Goal: Task Accomplishment & Management: Manage account settings

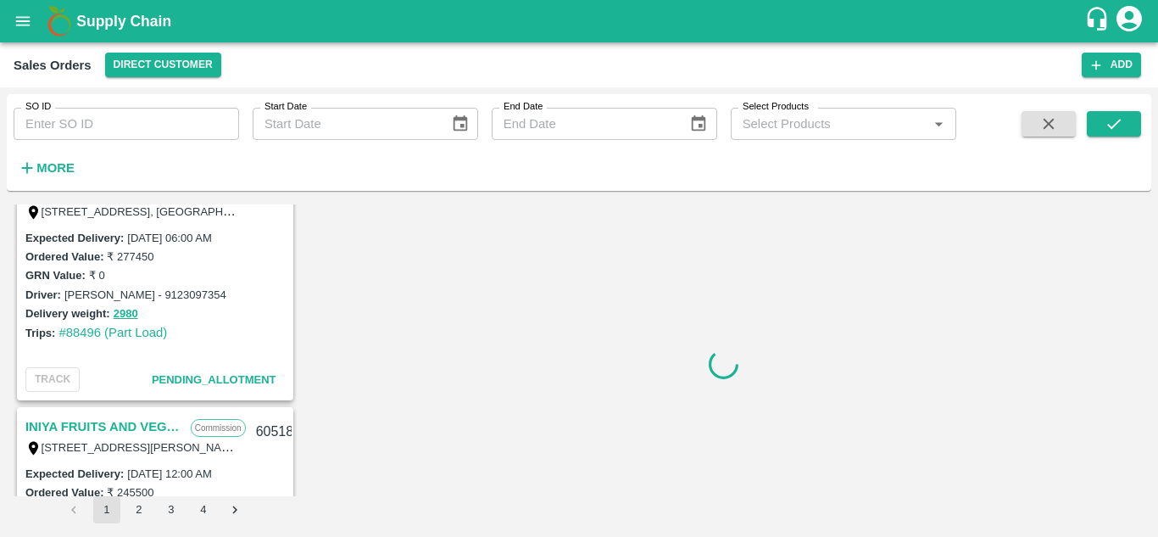
scroll to position [437, 0]
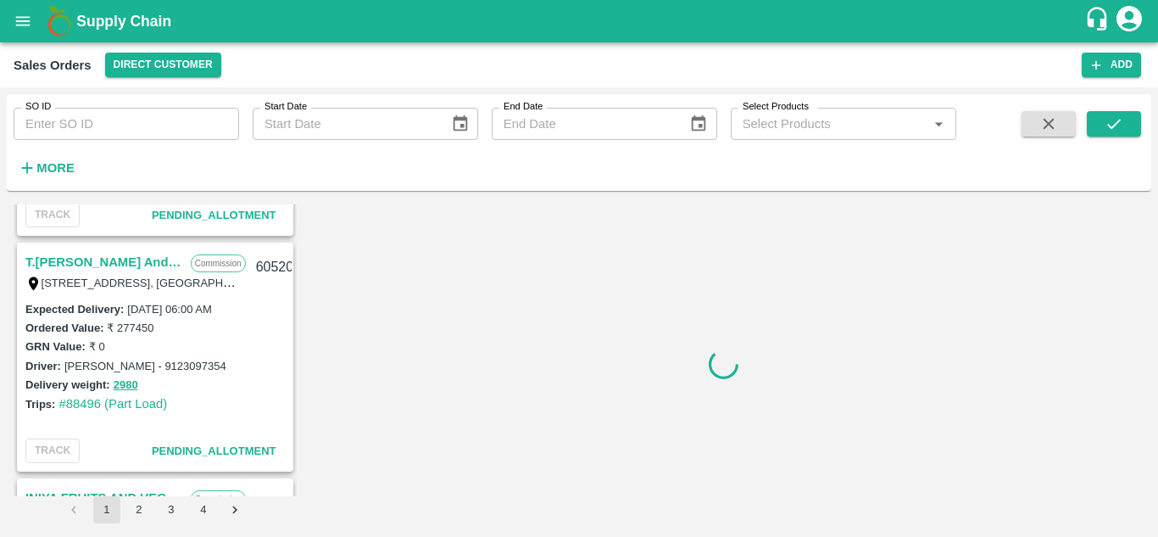
click at [125, 257] on link "T.[PERSON_NAME] And Sons" at bounding box center [103, 262] width 157 height 22
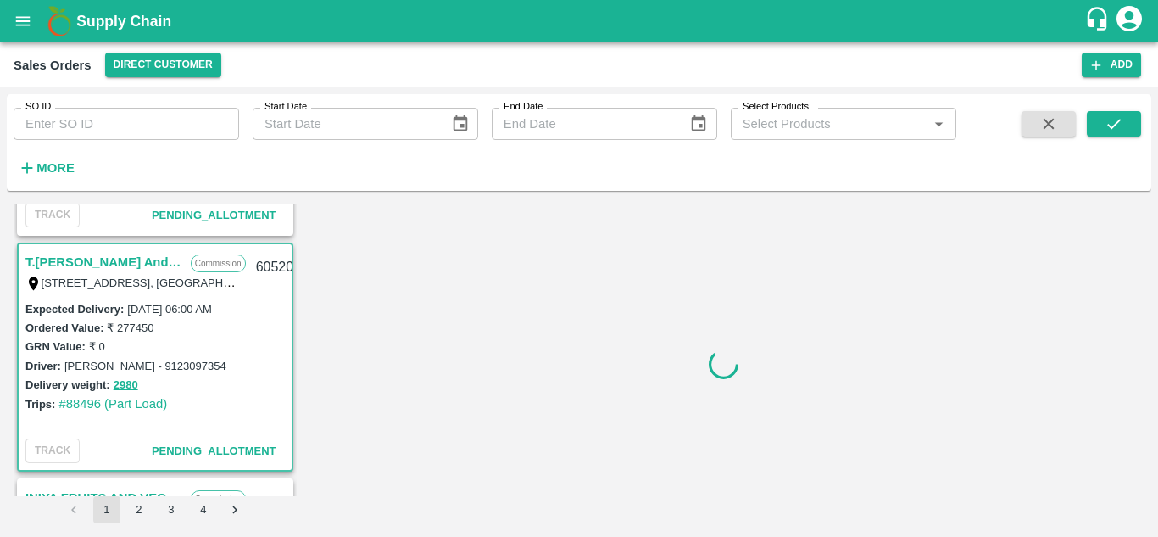
click at [142, 259] on link "T.[PERSON_NAME] And Sons" at bounding box center [103, 262] width 157 height 22
drag, startPoint x: 453, startPoint y: 352, endPoint x: 352, endPoint y: 214, distance: 170.4
click at [352, 214] on div at bounding box center [724, 363] width 842 height 319
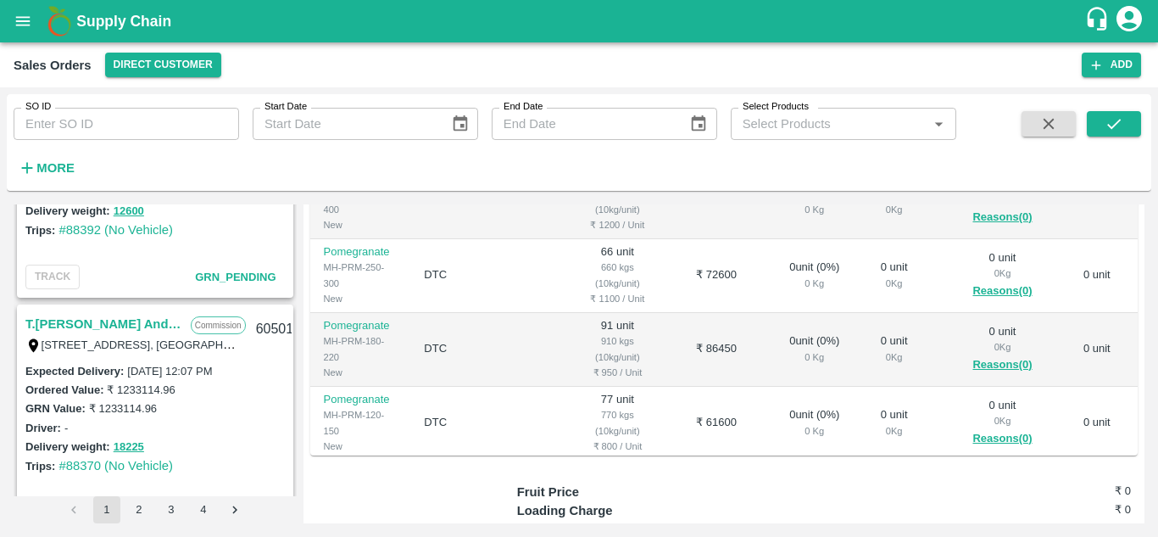
scroll to position [2279, 0]
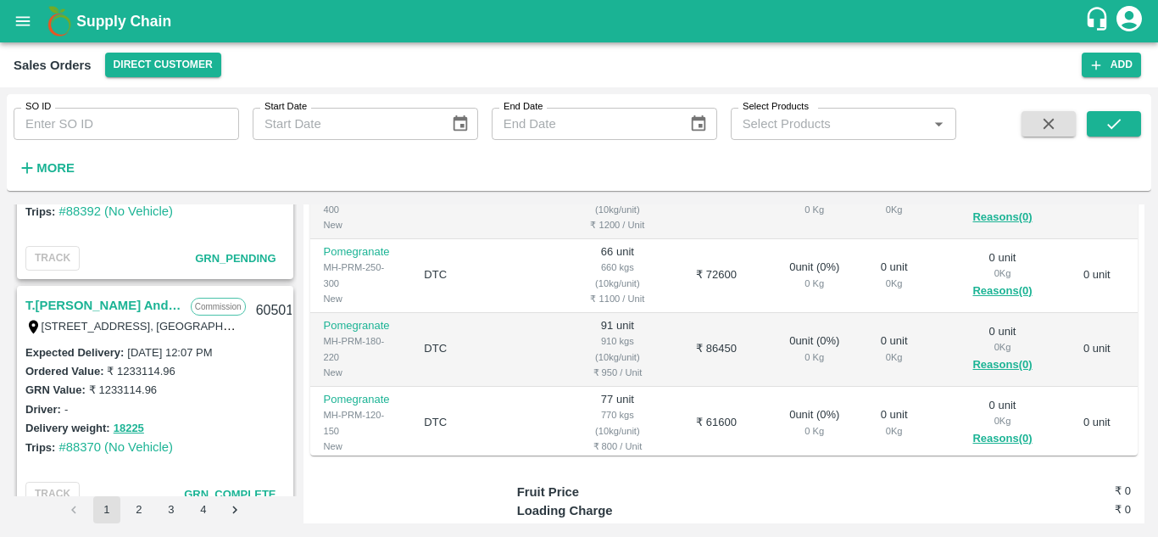
click at [120, 307] on link "T.[PERSON_NAME] And Sons" at bounding box center [103, 305] width 157 height 22
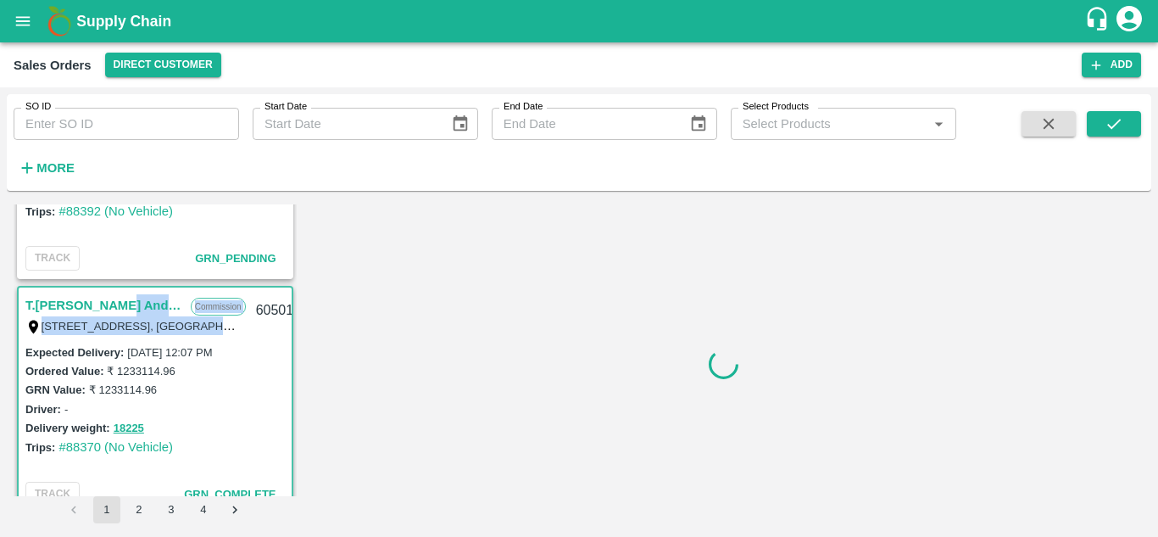
drag, startPoint x: 120, startPoint y: 307, endPoint x: 233, endPoint y: 333, distance: 115.8
click at [233, 333] on div "T.[PERSON_NAME] And Sons Commission Shop [STREET_ADDRESS], [GEOGRAPHIC_DATA], […" at bounding box center [135, 314] width 220 height 41
click at [275, 387] on div "GRN Value: ₹ 1233114.96" at bounding box center [154, 389] width 259 height 19
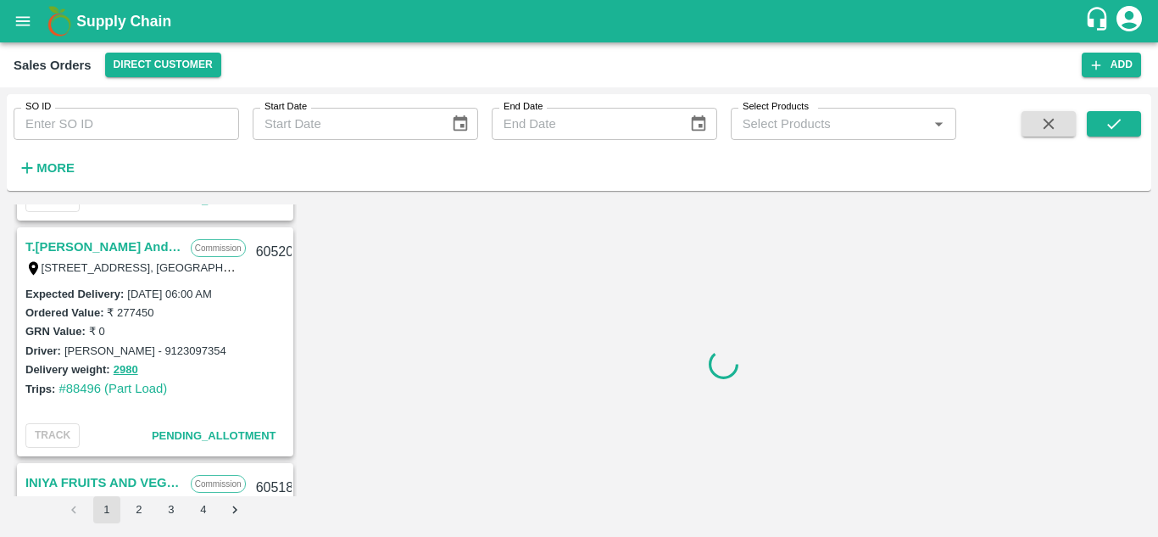
scroll to position [447, 0]
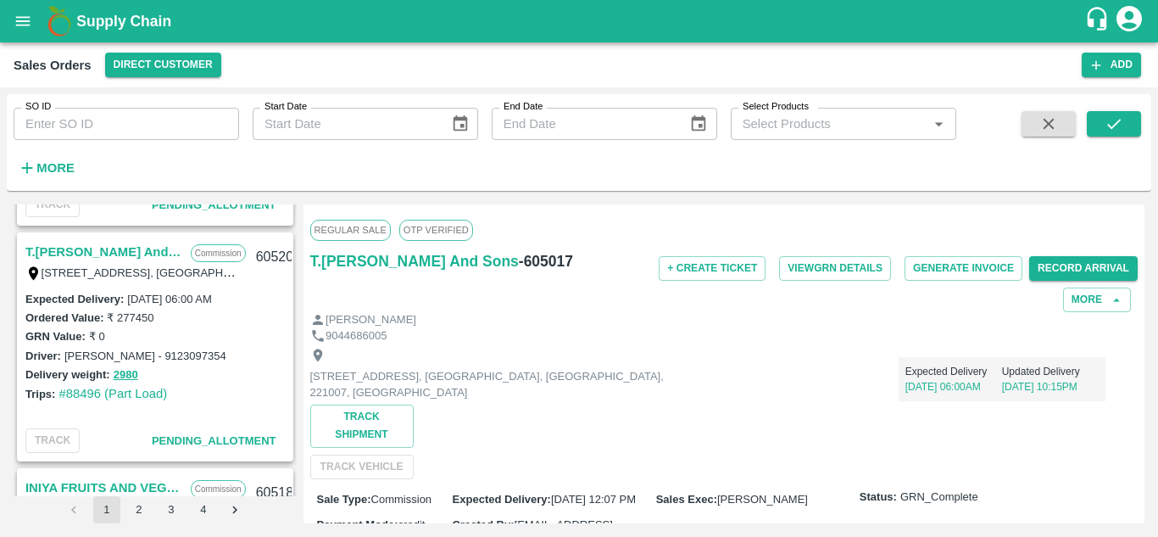
click at [123, 244] on link "T.[PERSON_NAME] And Sons" at bounding box center [103, 252] width 157 height 22
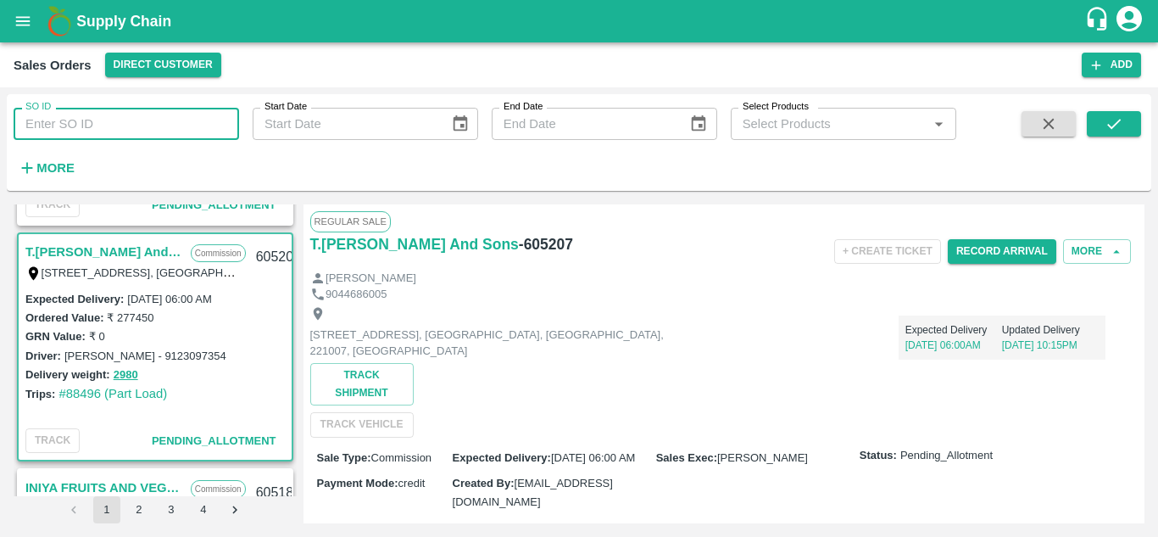
click at [179, 113] on input "SO ID" at bounding box center [126, 124] width 225 height 32
paste input "604825"
type input "604825"
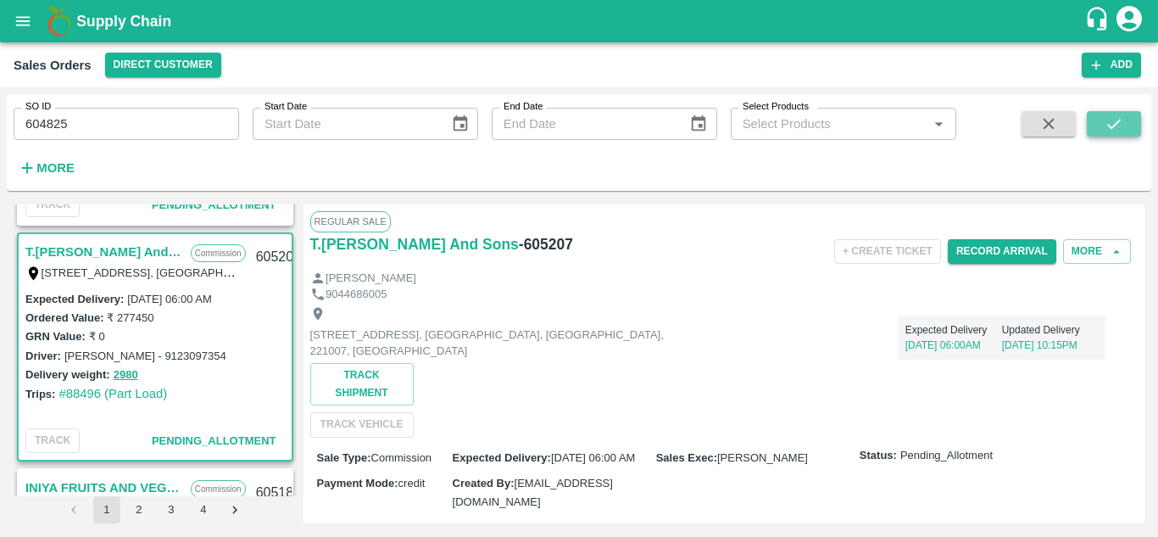
click at [1110, 126] on icon "submit" at bounding box center [1114, 124] width 14 height 10
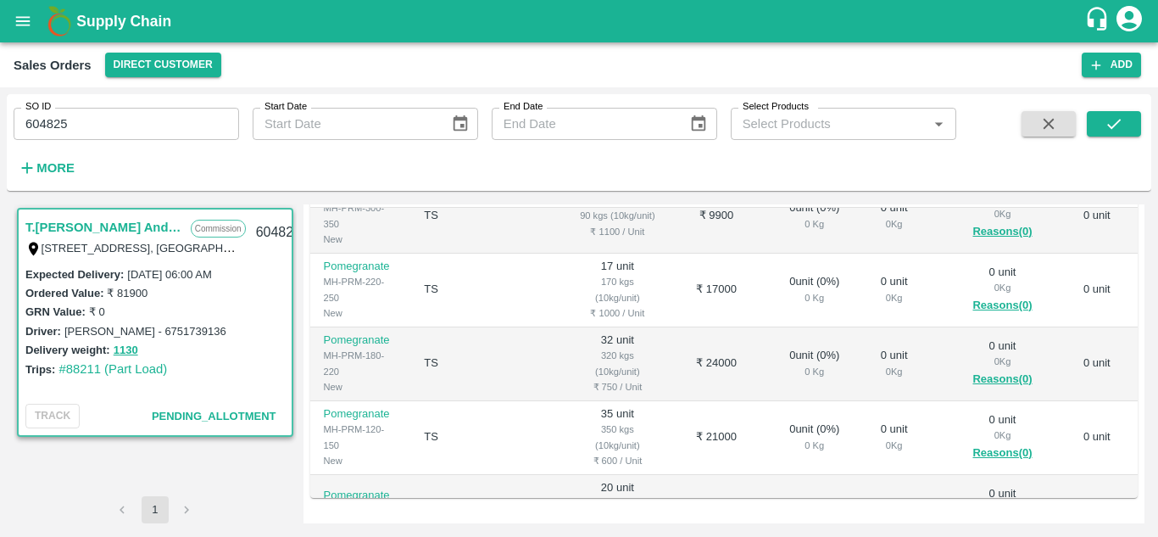
scroll to position [29, 0]
click at [567, 338] on td "32 unit 320 kgs (10kg/unit) ₹ 750 / Unit" at bounding box center [617, 363] width 105 height 74
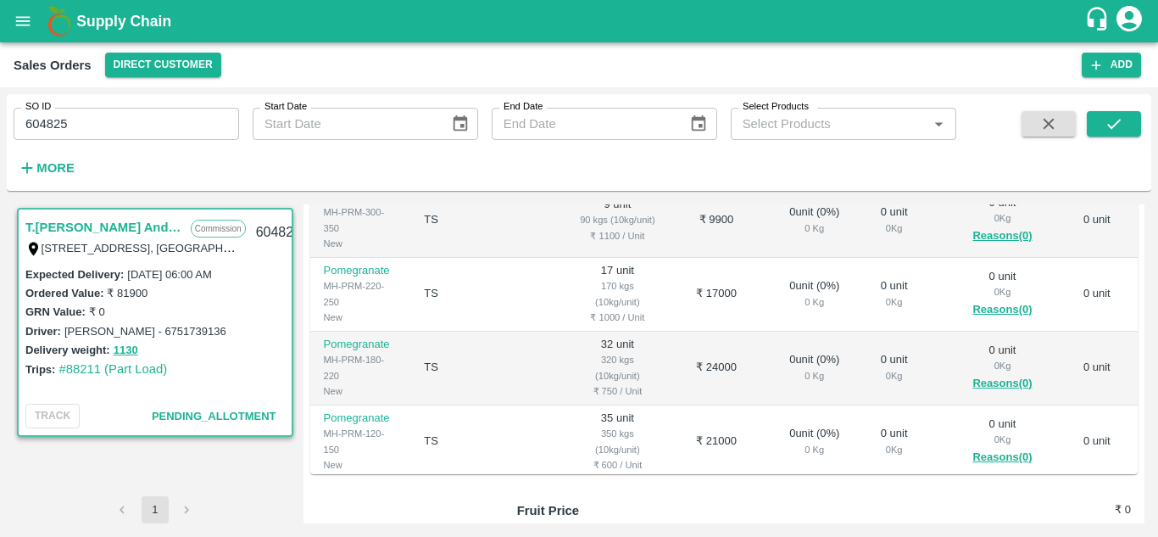
scroll to position [440, 0]
drag, startPoint x: 567, startPoint y: 338, endPoint x: 545, endPoint y: 336, distance: 22.2
click at [565, 336] on td "32 unit 320 kgs (10kg/unit) ₹ 750 / Unit" at bounding box center [617, 368] width 105 height 74
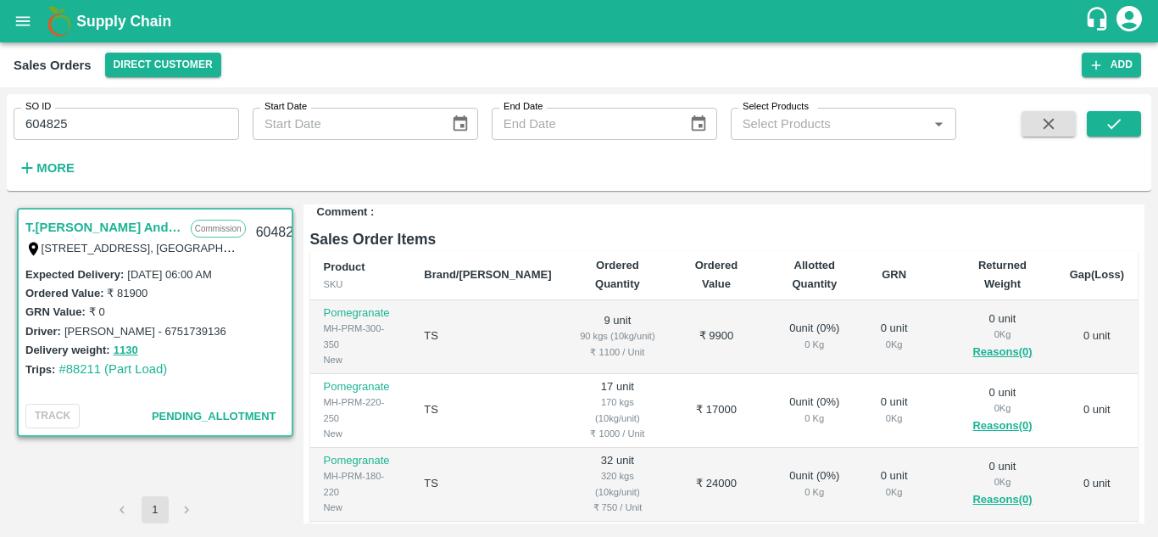
scroll to position [0, 0]
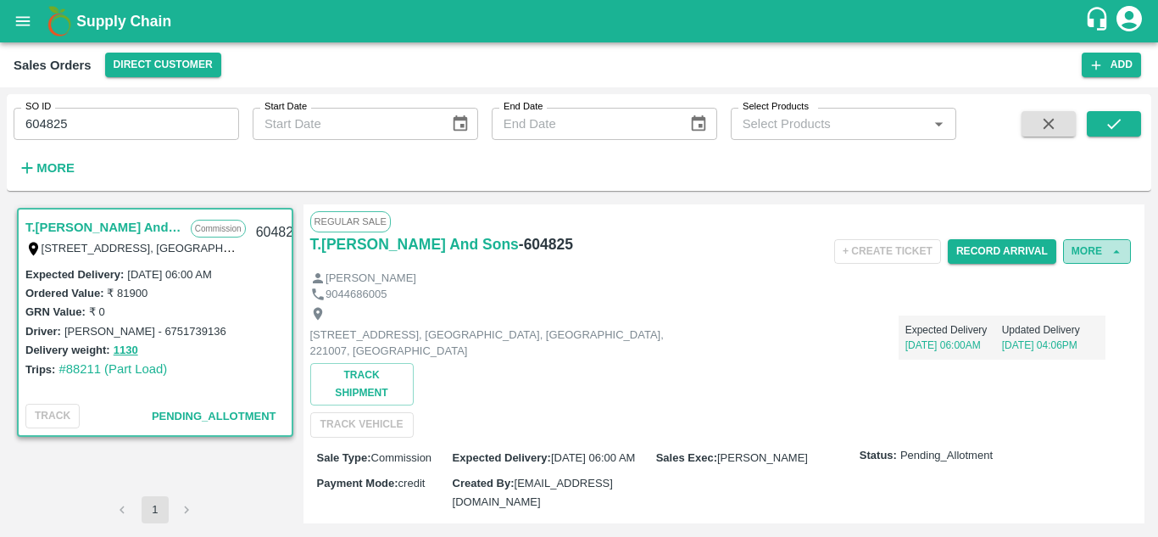
click at [1109, 247] on icon "button" at bounding box center [1116, 251] width 15 height 15
click at [1110, 255] on icon "button" at bounding box center [1116, 251] width 15 height 15
click at [1051, 218] on div "Regular Sale" at bounding box center [724, 221] width 828 height 20
click at [1088, 247] on button "More" at bounding box center [1097, 251] width 68 height 25
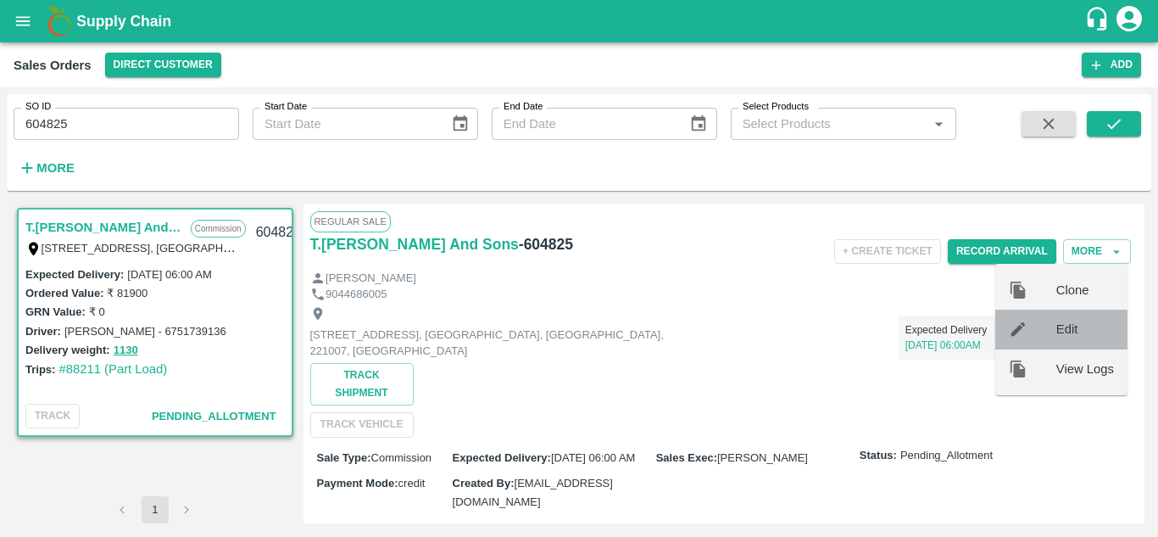
click at [1084, 327] on span "Edit" at bounding box center [1085, 329] width 58 height 19
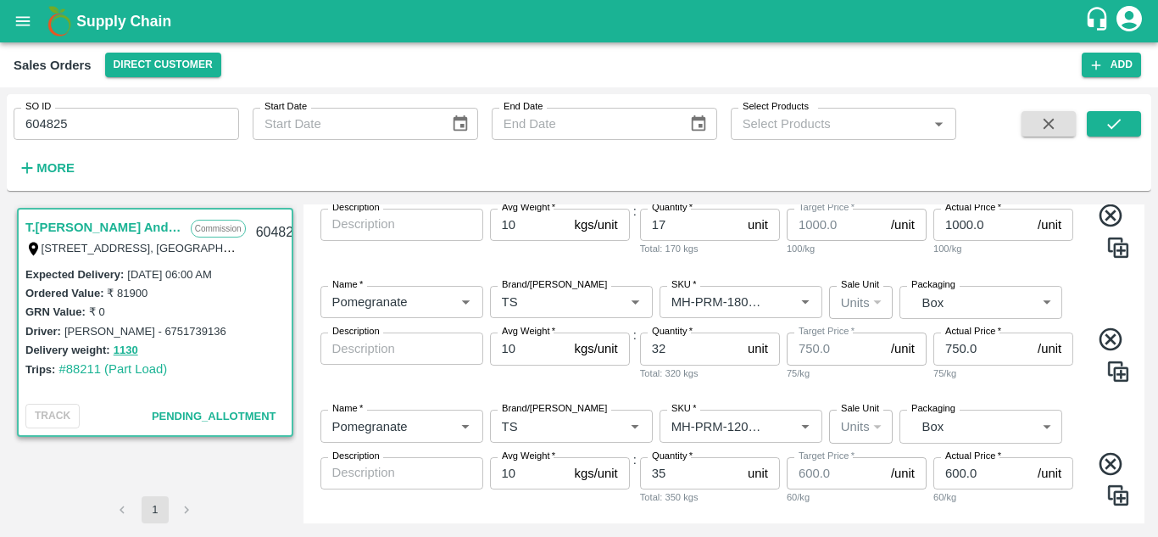
scroll to position [398, 0]
click at [688, 353] on input "32" at bounding box center [690, 347] width 101 height 32
click at [688, 353] on input "3" at bounding box center [690, 347] width 101 height 32
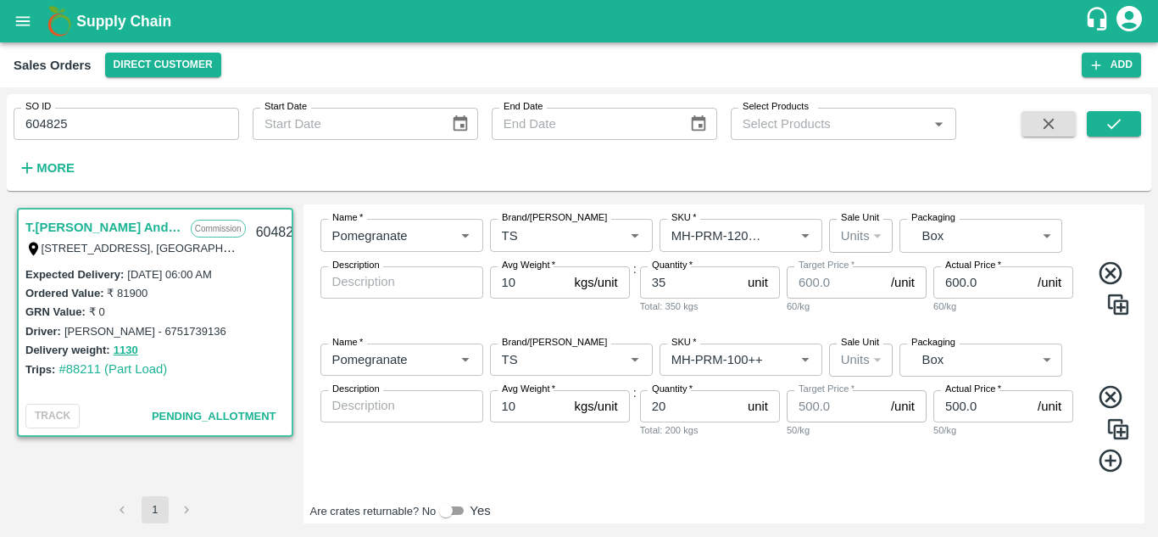
scroll to position [627, 0]
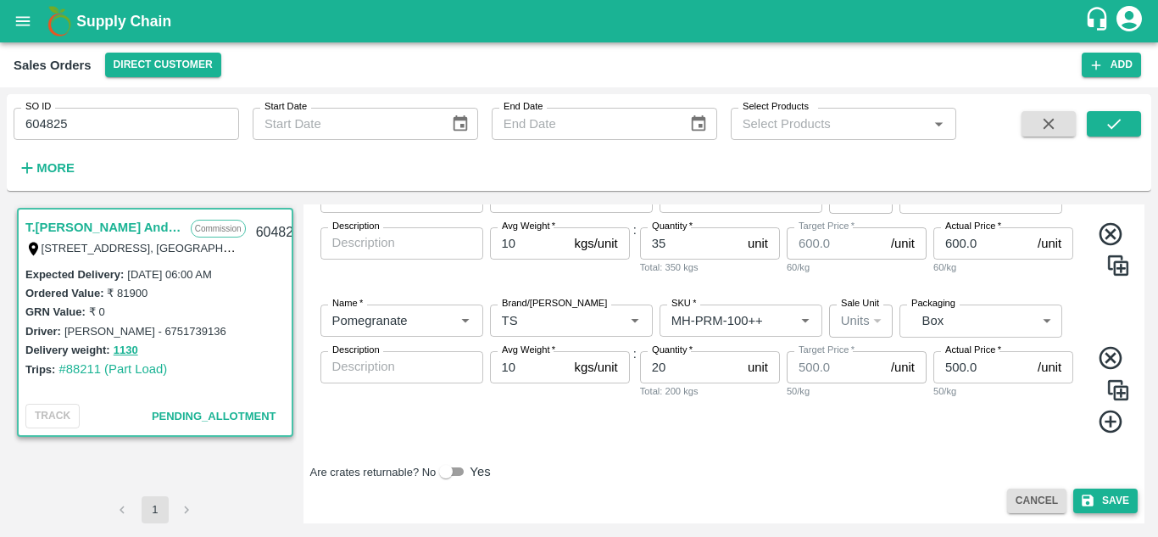
type input "34"
click at [1116, 504] on button "Save" at bounding box center [1105, 500] width 64 height 25
click at [1116, 504] on span "Save" at bounding box center [1105, 500] width 64 height 25
click at [979, 484] on div "Edit Sales Order DC   * Direct Customer 6 DC Sale Type   * Commission 2 Sale Ty…" at bounding box center [724, 363] width 842 height 319
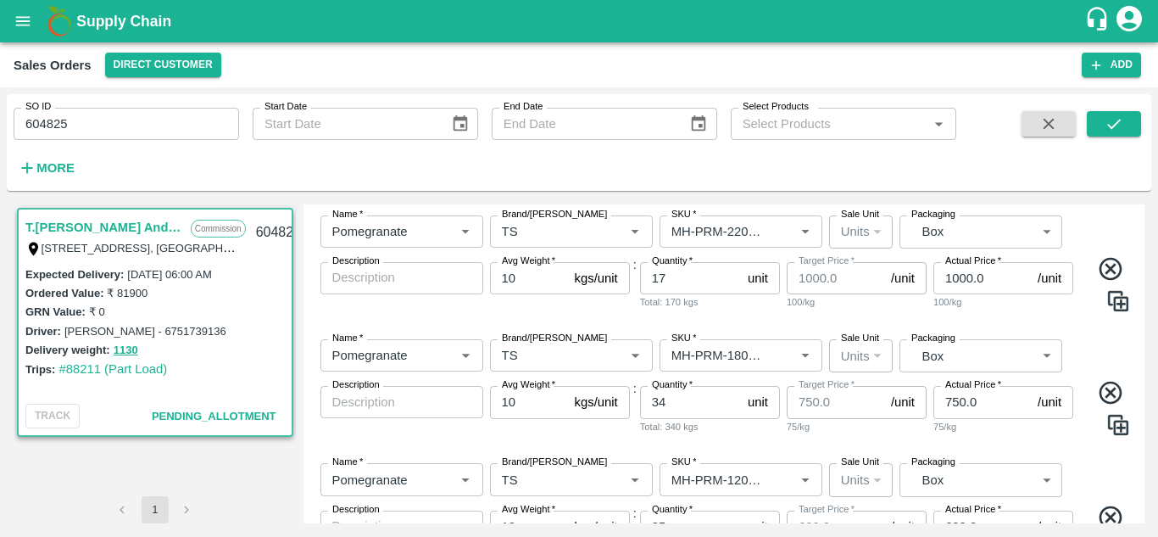
scroll to position [0, 0]
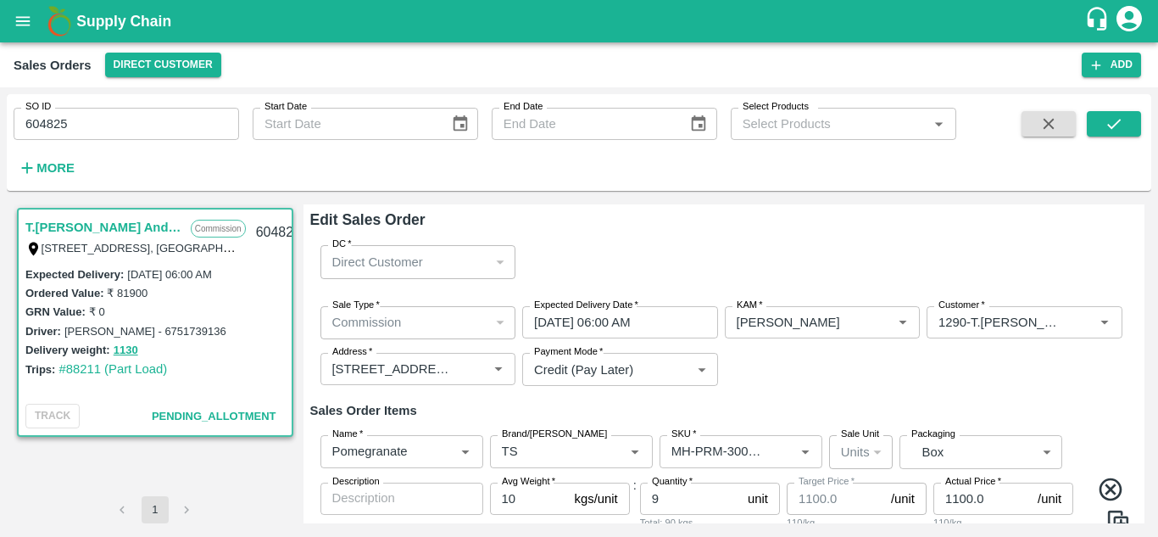
click at [565, 59] on div "Sales Orders Direct Customer" at bounding box center [548, 65] width 1068 height 25
click at [1097, 129] on button "submit" at bounding box center [1114, 123] width 54 height 25
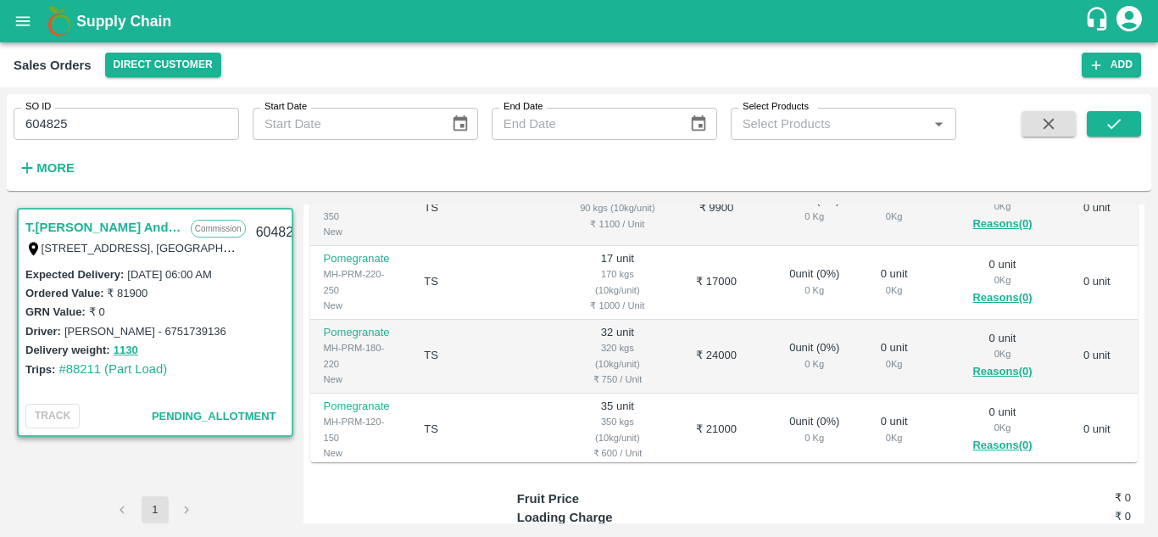
scroll to position [450, 0]
